Goal: Information Seeking & Learning: Check status

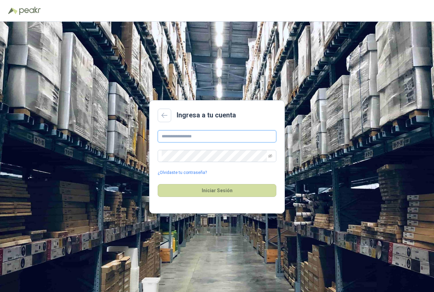
click at [206, 139] on input "text" at bounding box center [217, 136] width 119 height 12
type input "*"
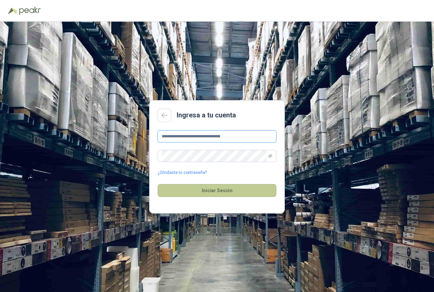
type input "**********"
click at [222, 192] on button "Iniciar Sesión" at bounding box center [217, 190] width 119 height 13
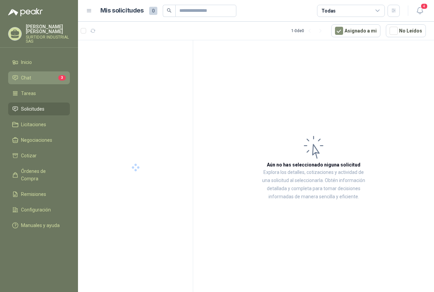
click at [47, 80] on li "Chat 3" at bounding box center [39, 77] width 54 height 7
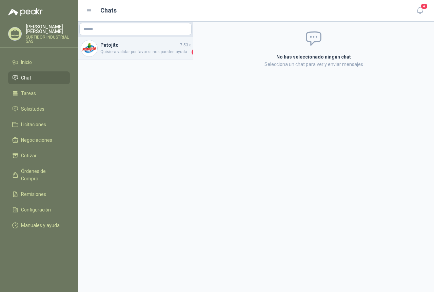
click at [108, 56] on div "Patojito 7:53 a. m. Quisiera validar por favor si nos pueden ayudar con esta co…" at bounding box center [135, 48] width 115 height 23
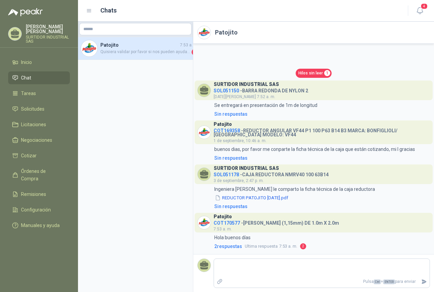
click at [234, 230] on div "Patojito COT170577 - [PERSON_NAME] (1,15mm) DE 1.0m X 2.0m 7:53 a. m." at bounding box center [275, 223] width 125 height 20
click at [233, 226] on div "Patojito COT170577 - [PERSON_NAME] (1,15mm) DE 1.0m X 2.0m 7:53 a. m." at bounding box center [275, 223] width 125 height 20
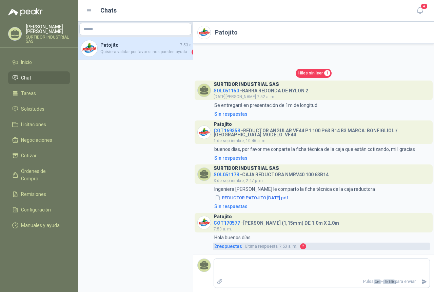
click at [234, 249] on span "2 respuesta s" at bounding box center [228, 246] width 28 height 7
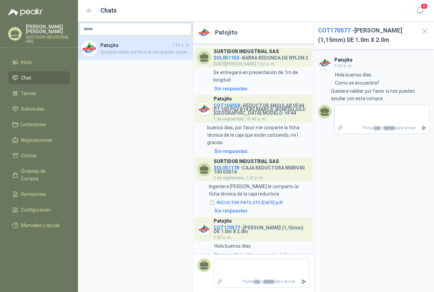
drag, startPoint x: 249, startPoint y: 225, endPoint x: 240, endPoint y: 229, distance: 9.9
click at [244, 223] on div "Patojito" at bounding box center [261, 221] width 96 height 6
drag, startPoint x: 240, startPoint y: 230, endPoint x: 214, endPoint y: 231, distance: 25.4
click at [214, 231] on h4 "COT170577 - [PERSON_NAME] (1,15mm) DE 1.0m X 2.0m" at bounding box center [261, 229] width 96 height 10
copy h4 "COT170577"
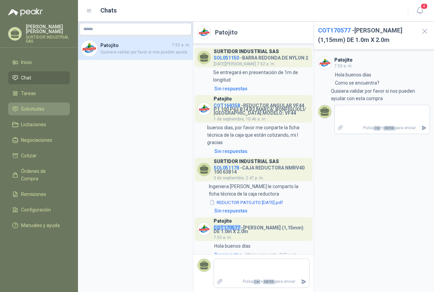
click at [35, 104] on link "Solicitudes" at bounding box center [39, 109] width 62 height 13
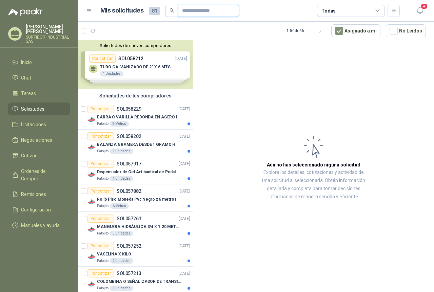
click at [184, 13] on input "text" at bounding box center [205, 11] width 47 height 12
paste input "*********"
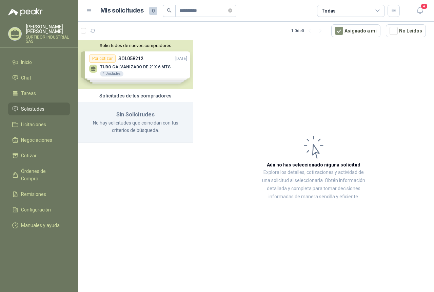
click at [138, 67] on div "Solicitudes de nuevos compradores Por cotizar SOL058212 [DATE] TUBO GALVANIZADO…" at bounding box center [135, 64] width 115 height 49
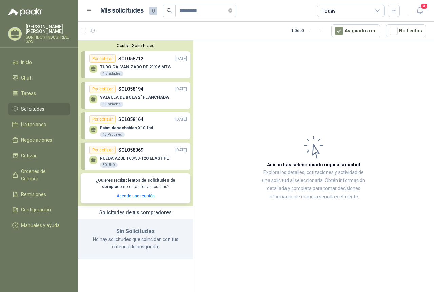
click at [32, 112] on span "Solicitudes" at bounding box center [32, 108] width 23 height 7
click at [30, 112] on span "Solicitudes" at bounding box center [32, 108] width 23 height 7
drag, startPoint x: 188, startPoint y: 10, endPoint x: 178, endPoint y: 12, distance: 10.7
click at [178, 12] on span "*********" at bounding box center [205, 11] width 61 height 12
type input "******"
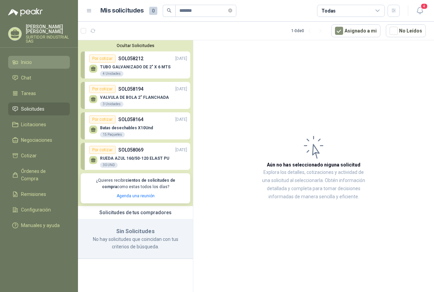
click at [42, 58] on link "Inicio" at bounding box center [39, 62] width 62 height 13
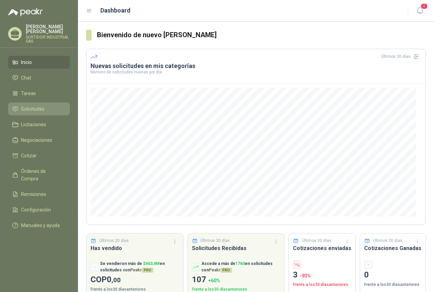
click at [35, 107] on span "Solicitudes" at bounding box center [32, 108] width 23 height 7
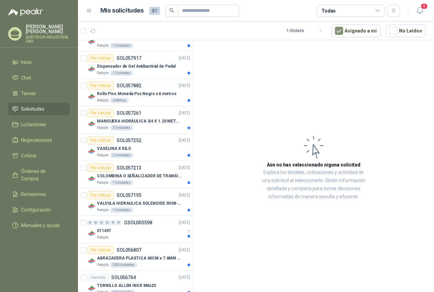
scroll to position [102, 0]
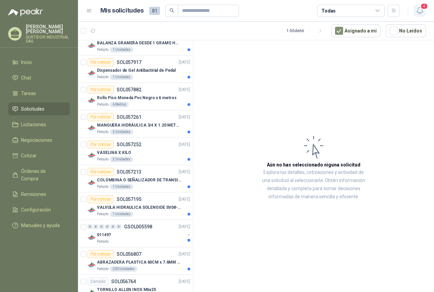
click at [416, 15] on icon "button" at bounding box center [419, 10] width 8 height 8
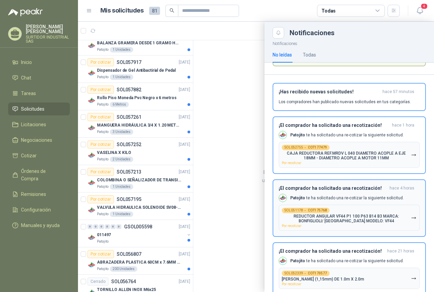
scroll to position [81, 0]
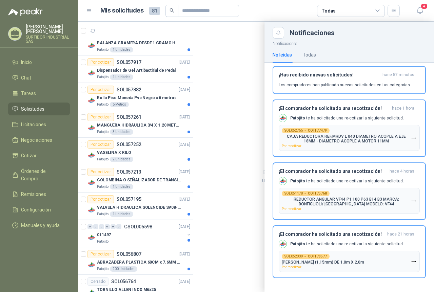
drag, startPoint x: 190, startPoint y: 94, endPoint x: 191, endPoint y: 102, distance: 8.6
click at [191, 102] on div at bounding box center [256, 157] width 356 height 271
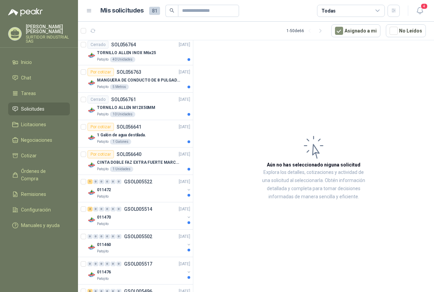
scroll to position [373, 0]
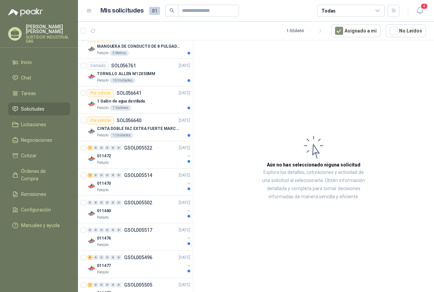
click at [156, 153] on div "011472" at bounding box center [141, 156] width 88 height 8
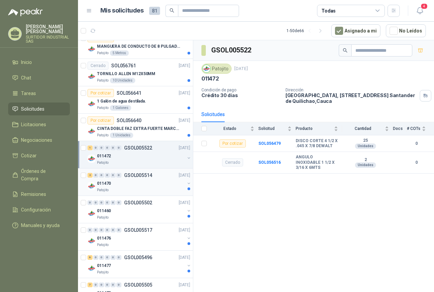
click at [151, 179] on div "2 0 0 0 0 0 GSOL005514 [DATE]" at bounding box center [139, 175] width 104 height 8
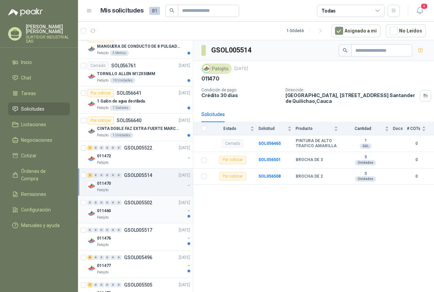
click at [148, 201] on p "GSOL005502" at bounding box center [138, 203] width 28 height 5
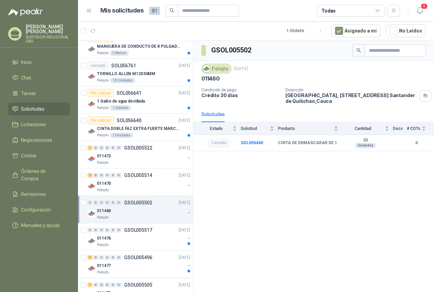
scroll to position [407, 0]
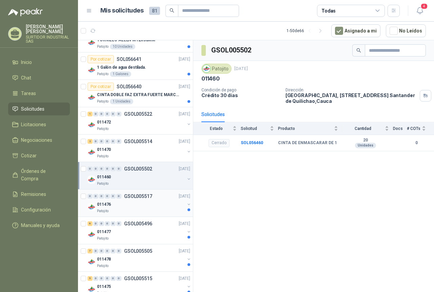
click at [148, 201] on div "011476" at bounding box center [141, 205] width 88 height 8
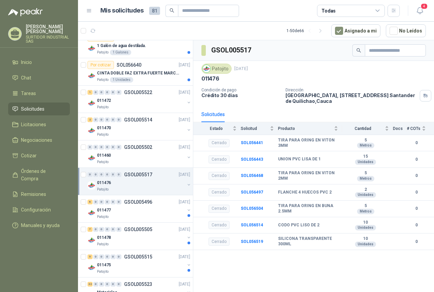
scroll to position [440, 0]
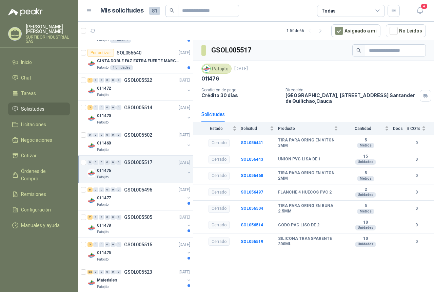
click at [148, 201] on div "011477" at bounding box center [141, 198] width 88 height 8
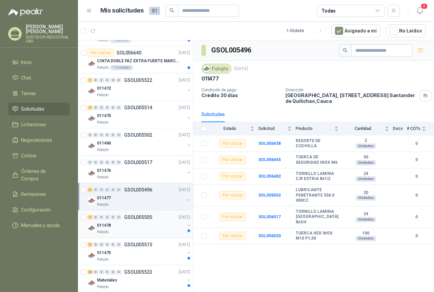
click at [144, 219] on p "GSOL005505" at bounding box center [138, 217] width 28 height 5
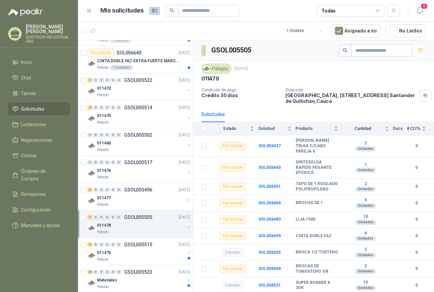
scroll to position [474, 0]
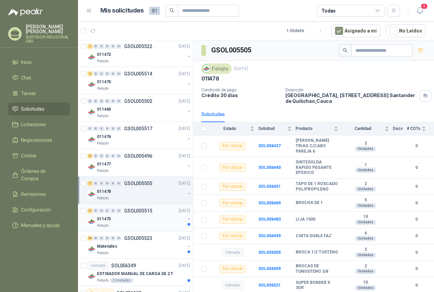
click at [127, 216] on div "011475" at bounding box center [141, 219] width 88 height 8
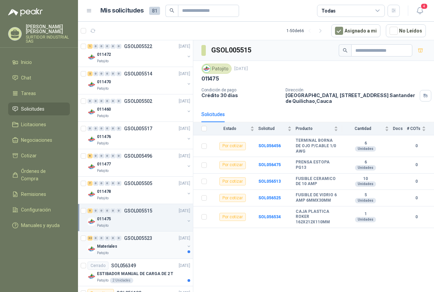
click at [127, 240] on p "GSOL005523" at bounding box center [138, 238] width 28 height 5
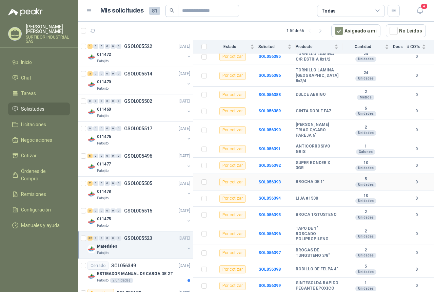
scroll to position [414, 0]
click at [131, 271] on p "ESTIBADOR MANUAL DE CARGA DE 2 T" at bounding box center [135, 274] width 76 height 6
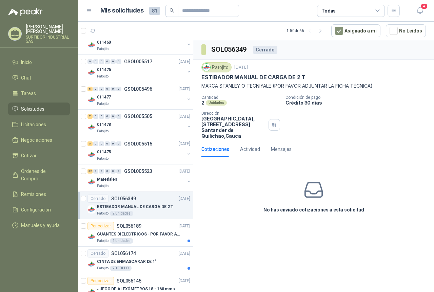
scroll to position [542, 0]
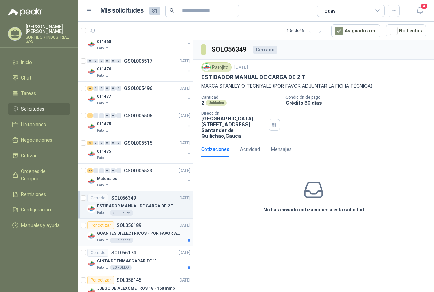
click at [130, 233] on p "GUANTES DIELECTRICOS - POR FAVOR ADJUNTAR SU FICHA TECNICA" at bounding box center [139, 234] width 84 height 6
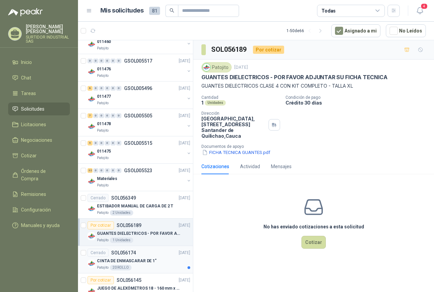
click at [130, 252] on p "SOL056174" at bounding box center [123, 253] width 25 height 5
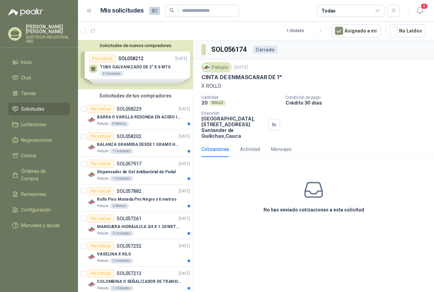
click at [123, 72] on div "Solicitudes de nuevos compradores Por cotizar SOL058212 [DATE] TUBO GALVANIZADO…" at bounding box center [135, 64] width 115 height 49
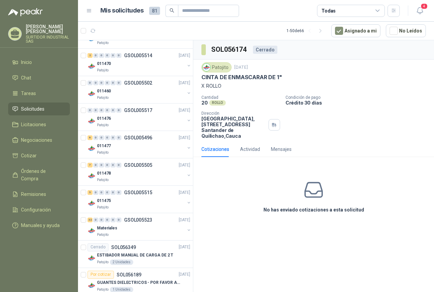
scroll to position [610, 0]
click at [148, 228] on div "Materiales" at bounding box center [141, 228] width 88 height 8
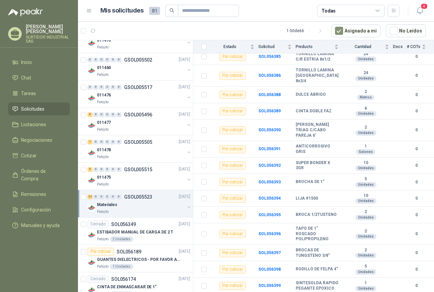
scroll to position [644, 0]
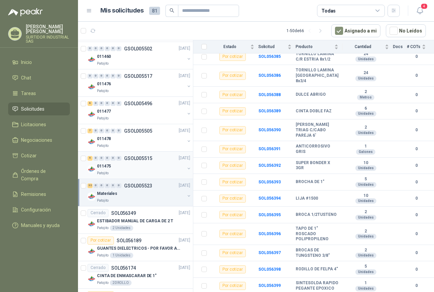
click at [136, 165] on div "011475" at bounding box center [141, 167] width 88 height 8
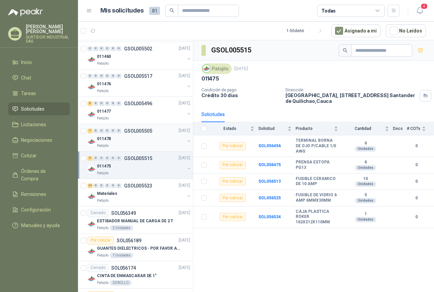
click at [128, 140] on div "011478" at bounding box center [141, 139] width 88 height 8
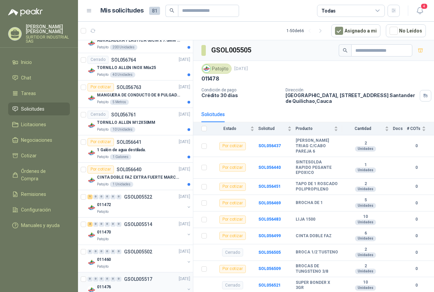
scroll to position [474, 0]
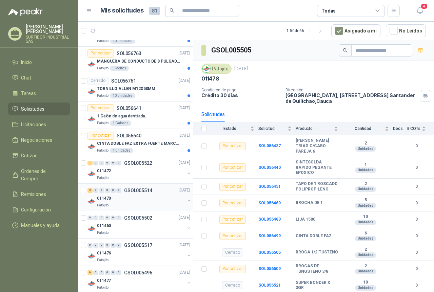
click at [144, 197] on div "011470" at bounding box center [141, 199] width 88 height 8
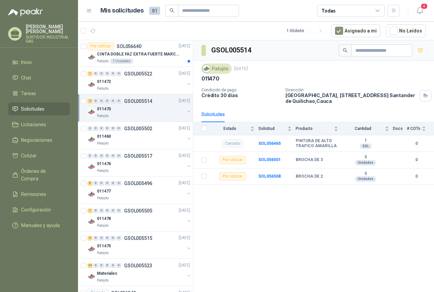
scroll to position [576, 0]
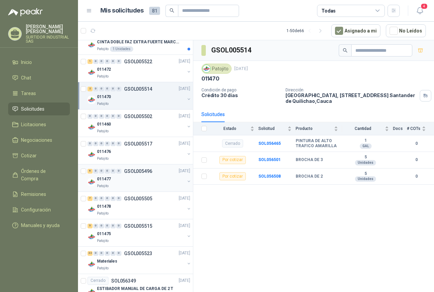
click at [141, 188] on div "Patojito" at bounding box center [141, 186] width 88 height 5
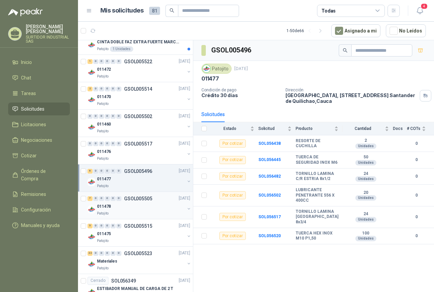
click at [142, 204] on div "011478" at bounding box center [141, 207] width 88 height 8
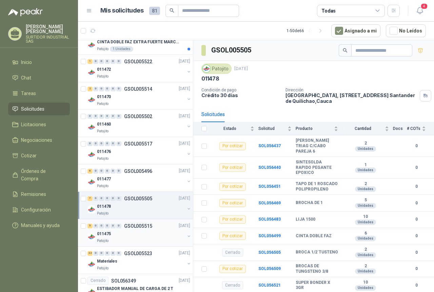
click at [150, 228] on p "GSOL005515" at bounding box center [138, 226] width 28 height 5
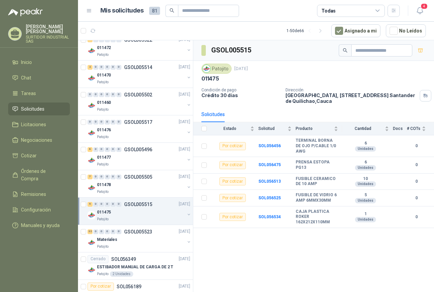
scroll to position [610, 0]
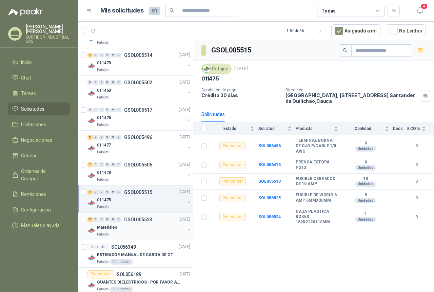
click at [148, 225] on div "Materiales" at bounding box center [141, 228] width 88 height 8
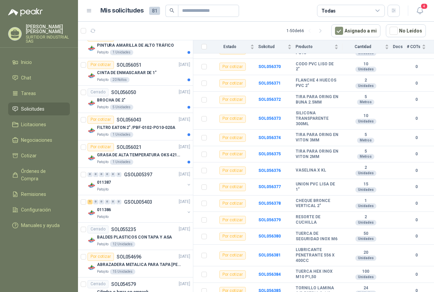
scroll to position [1050, 0]
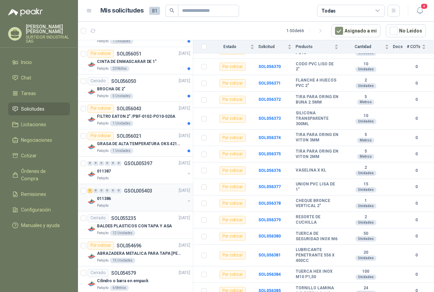
click at [141, 201] on div "011386" at bounding box center [141, 199] width 88 height 8
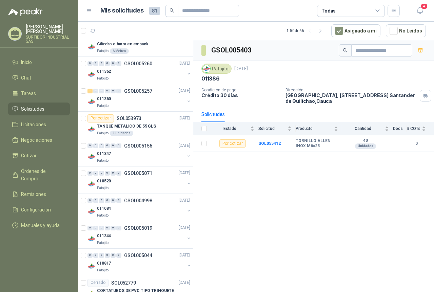
scroll to position [1307, 0]
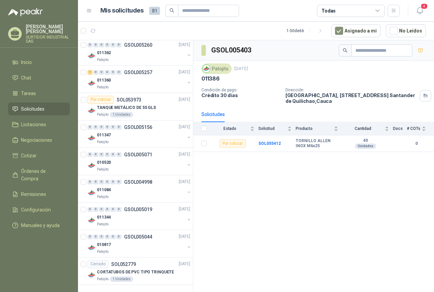
click at [143, 9] on div "Mis solicitudes 81" at bounding box center [169, 11] width 139 height 12
click at [156, 10] on span "81" at bounding box center [154, 11] width 11 height 8
click at [92, 10] on div "Mis solicitudes 81 Todas" at bounding box center [242, 11] width 313 height 12
click at [91, 10] on icon at bounding box center [89, 11] width 6 height 6
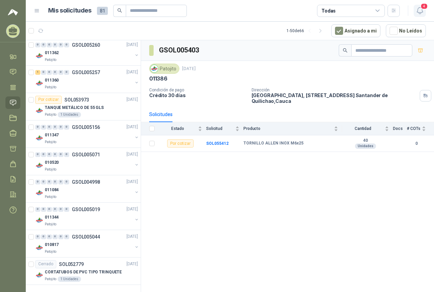
click at [421, 12] on icon "button" at bounding box center [419, 10] width 8 height 8
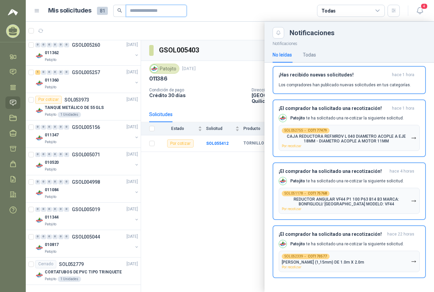
click at [155, 13] on input "text" at bounding box center [153, 11] width 47 height 12
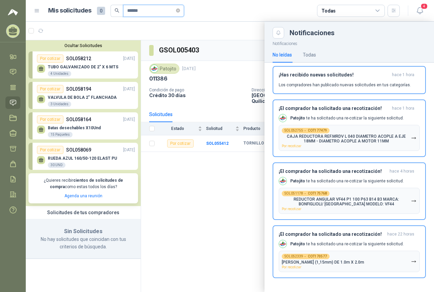
scroll to position [0, 0]
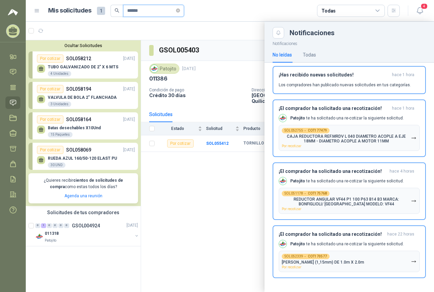
type input "******"
click at [93, 232] on div at bounding box center [230, 157] width 408 height 271
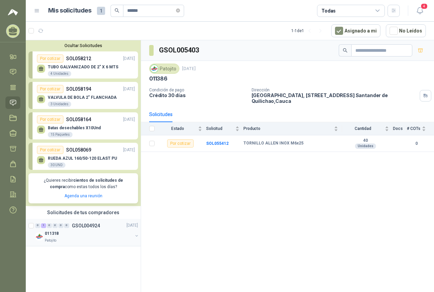
click at [135, 237] on button "button" at bounding box center [136, 235] width 5 height 5
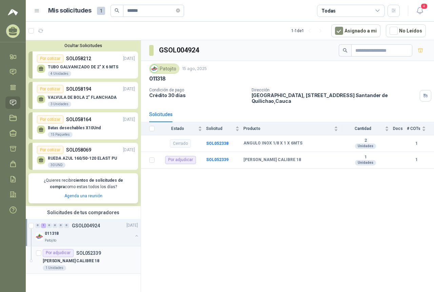
click at [109, 251] on div "Por adjudicar SOL052339" at bounding box center [90, 253] width 95 height 8
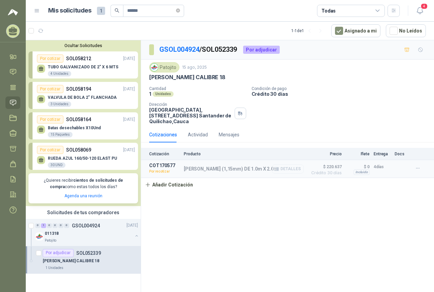
click at [285, 169] on button "Detalles" at bounding box center [288, 169] width 32 height 9
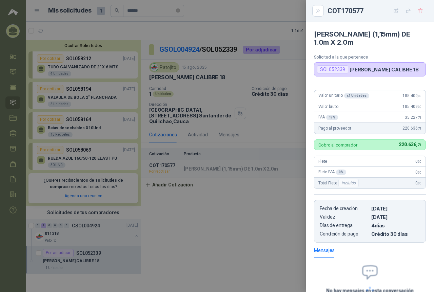
scroll to position [60, 0]
